Goal: Obtain resource: Download file/media

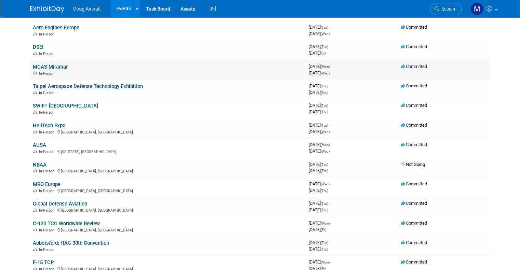
scroll to position [113, 0]
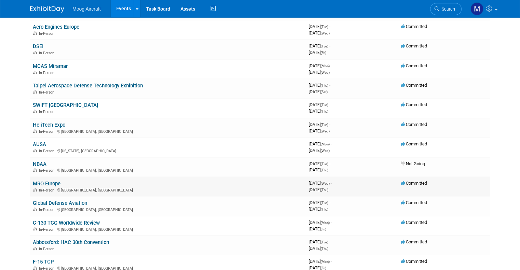
click at [34, 181] on link "MRO Europe" at bounding box center [47, 184] width 28 height 6
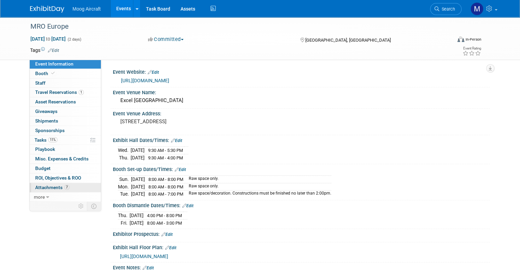
click at [35, 185] on span "Attachments 7" at bounding box center [52, 187] width 34 height 5
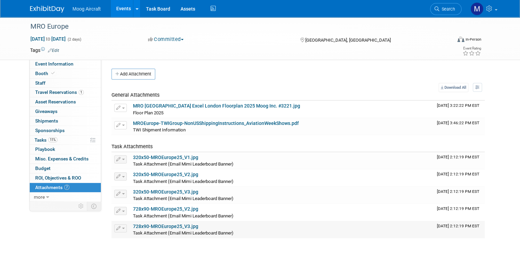
click at [164, 226] on link "728x90-MROEurope25_V3.jpg" at bounding box center [165, 226] width 65 height 5
click at [160, 207] on link "728x90-MROEurope25_V2.jpg" at bounding box center [165, 209] width 65 height 5
click at [155, 191] on link "320x50-MROEurope25_V3.jpg" at bounding box center [165, 191] width 65 height 5
click at [147, 172] on link "320x50-MROEurope25_V2.jpg" at bounding box center [165, 174] width 65 height 5
click at [164, 105] on link "MRO [GEOGRAPHIC_DATA] Excel London Floorplan 2025 Moog Inc. #3221.jpg" at bounding box center [216, 105] width 167 height 5
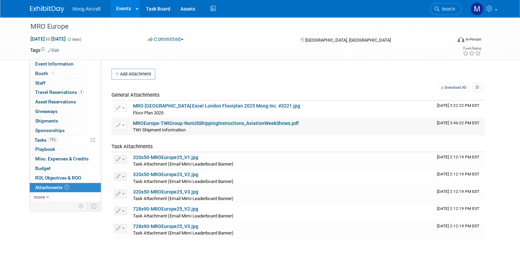
click at [185, 124] on link "MROEurope-TWIGroup-NonUSShippingInstructions_AviationWeekShows.pdf" at bounding box center [216, 123] width 166 height 5
click at [35, 71] on span "Booth" at bounding box center [45, 73] width 21 height 5
